Goal: Information Seeking & Learning: Learn about a topic

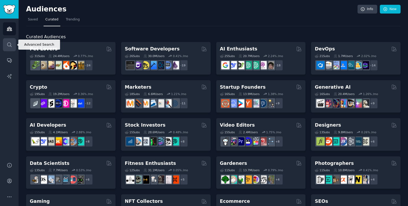
click at [11, 44] on icon "Sidebar" at bounding box center [10, 45] width 6 height 6
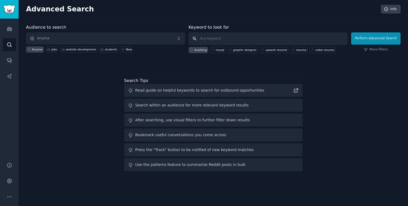
click at [205, 36] on input "text" at bounding box center [267, 38] width 159 height 13
type input "remote"
click at [378, 42] on button "Perform Advanced Search" at bounding box center [375, 38] width 49 height 12
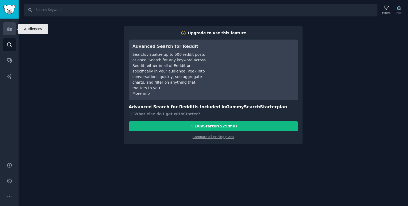
click at [10, 32] on link "Audiences" at bounding box center [9, 28] width 13 height 13
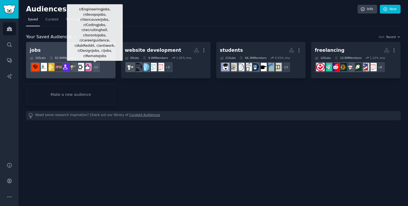
click at [93, 66] on div "+ 12" at bounding box center [94, 67] width 11 height 11
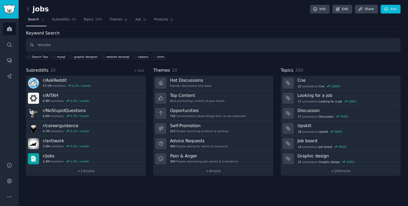
type input "remote"
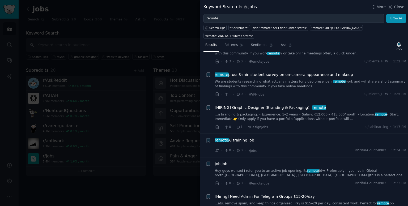
scroll to position [157, 0]
click at [292, 112] on link "...n branding & packaging. • Experience: 1–2 years • Salary: ₹12,000 – ₹15,000/…" at bounding box center [310, 116] width 191 height 9
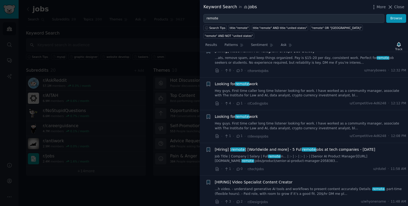
scroll to position [382, 0]
click at [288, 154] on link "Job Title | Company | Salary | Full remote in... | :- | :- | :- | :- | [Senior …" at bounding box center [310, 158] width 191 height 9
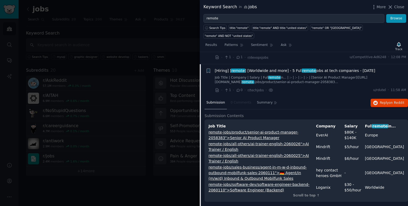
scroll to position [387, 0]
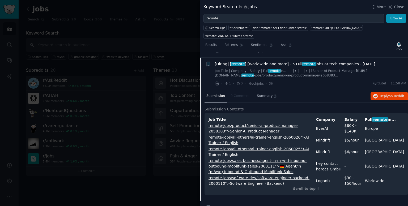
click at [290, 135] on link "remote-jobs/all-others/ai-trainer-english-2060026">AI Trainer / English" at bounding box center [258, 140] width 100 height 10
